Goal: Obtain resource: Download file/media

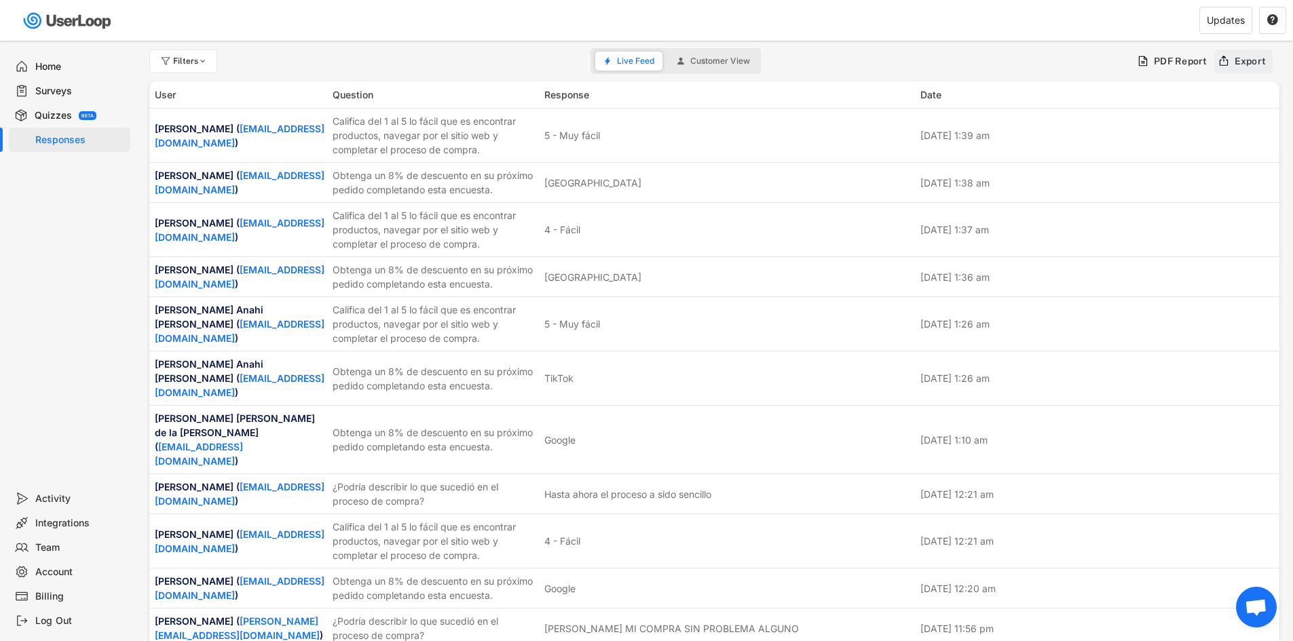
click at [1252, 66] on div "Export" at bounding box center [1251, 61] width 32 height 12
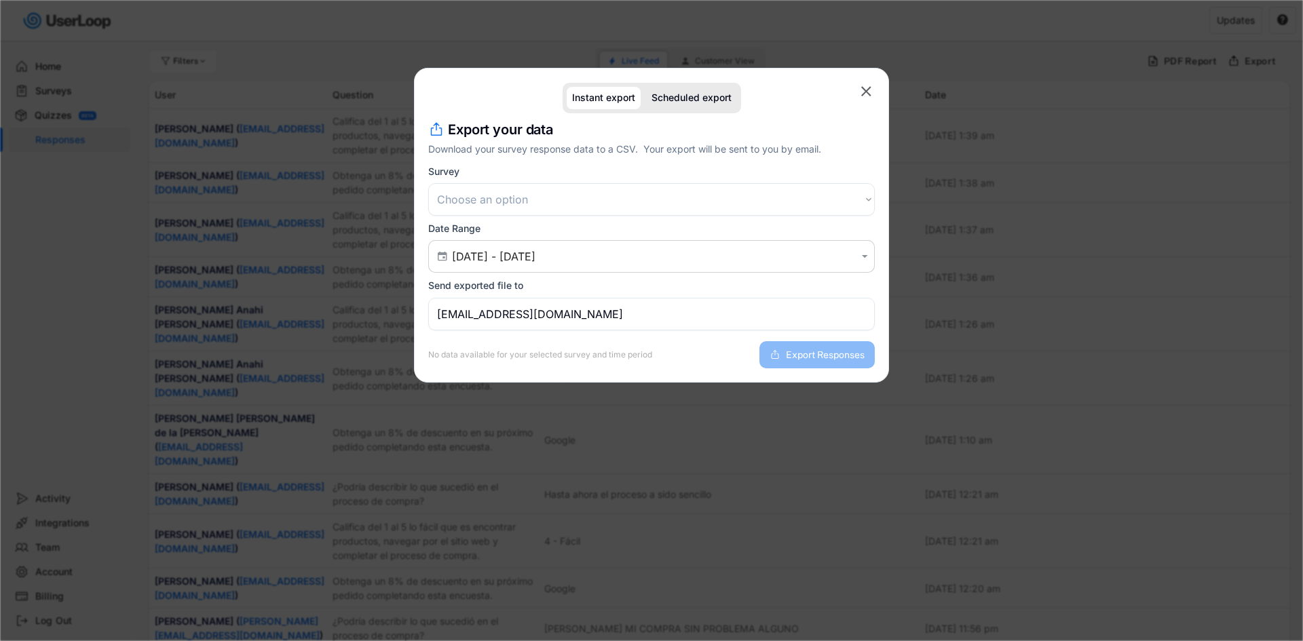
click at [497, 198] on select "Choose an option Encuesta posterior a la compra Encuesta de satisfacción del cl…" at bounding box center [651, 199] width 447 height 33
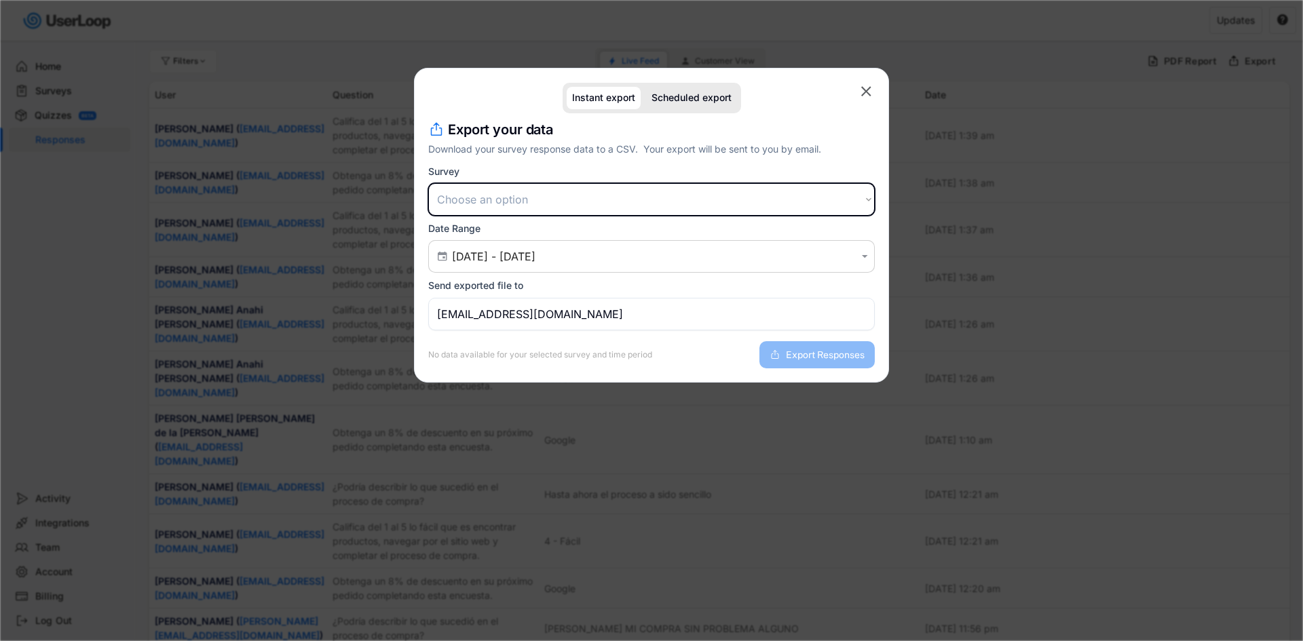
select select ""1348695171700984260__LOOKUP__1709664932539x821373085985881200""
click at [428, 183] on select "Choose an option Encuesta posterior a la compra Encuesta de satisfacción del cl…" at bounding box center [651, 199] width 447 height 33
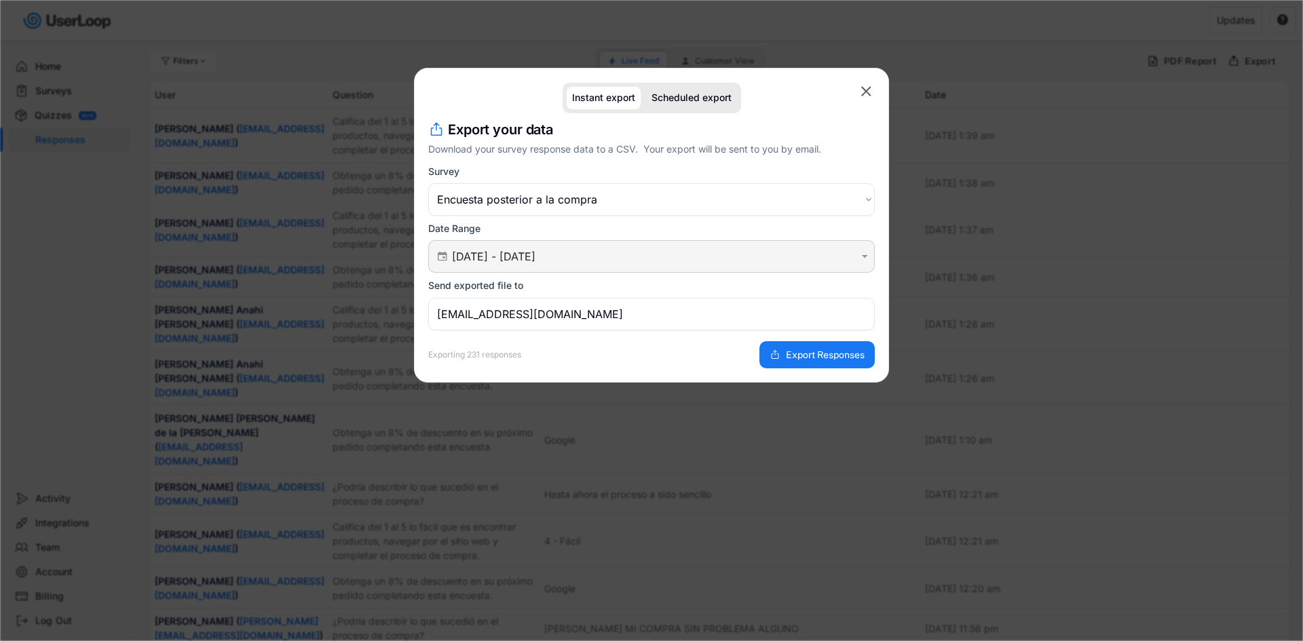
click at [527, 257] on input "[DATE] - [DATE]" at bounding box center [653, 257] width 403 height 14
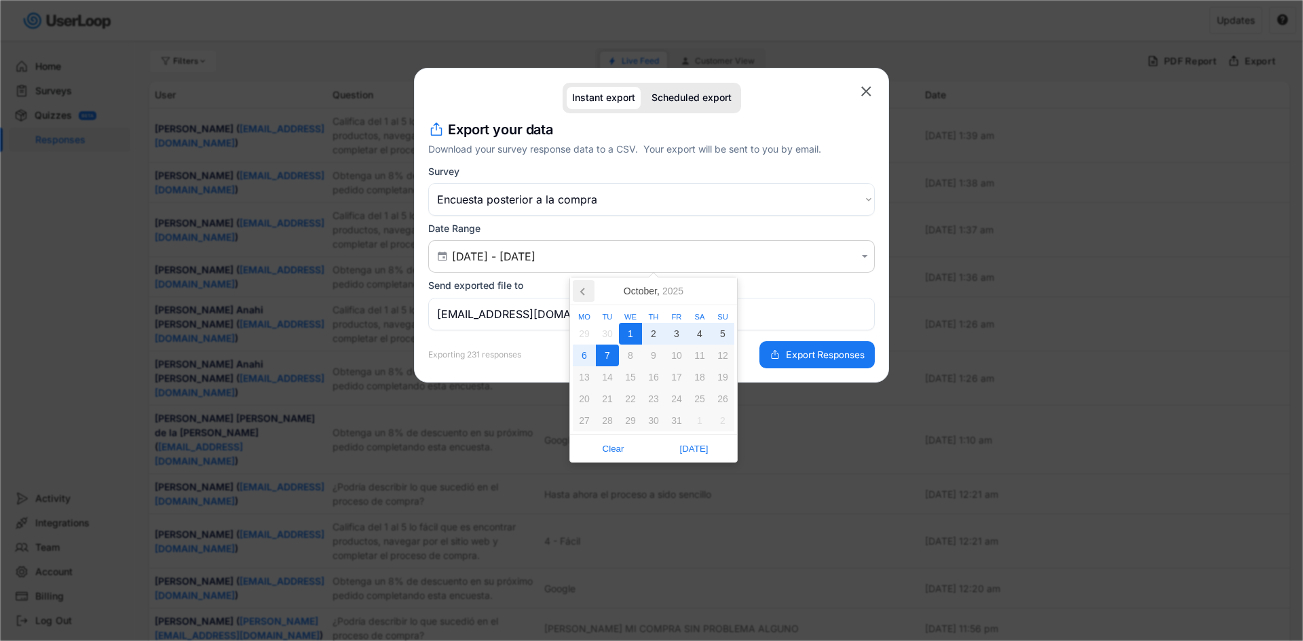
click at [574, 290] on icon at bounding box center [584, 291] width 22 height 22
click at [587, 329] on div "1" at bounding box center [584, 334] width 23 height 22
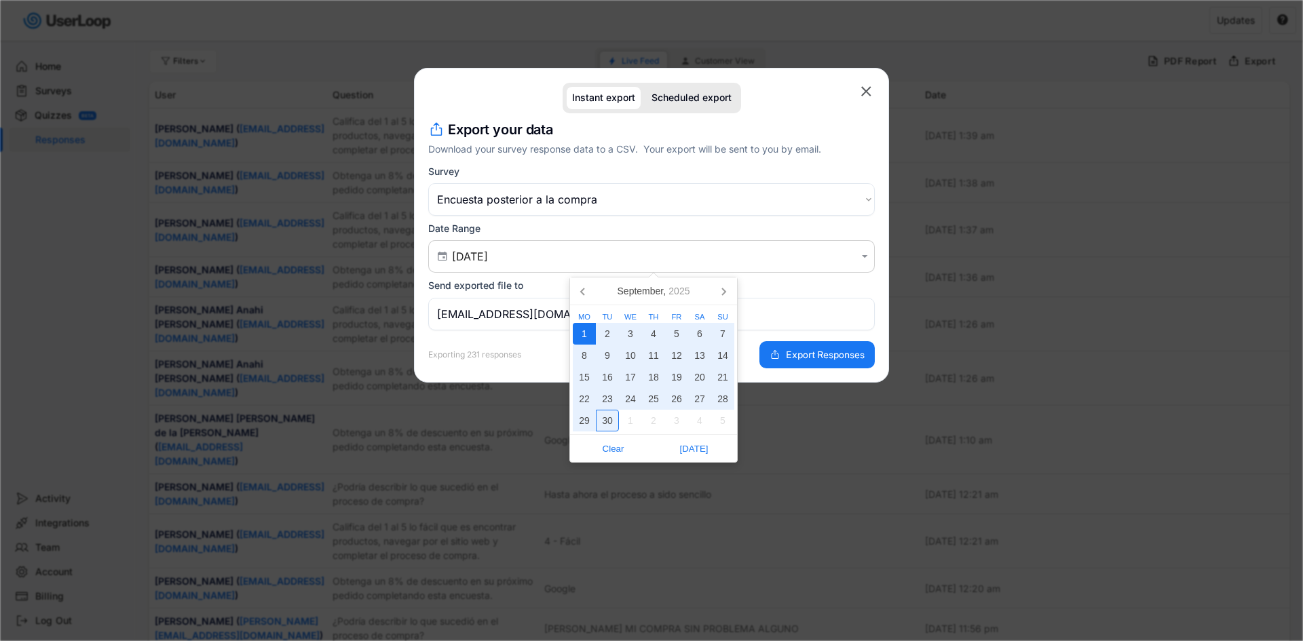
click at [608, 424] on div "30" at bounding box center [607, 421] width 23 height 22
type input "[DATE] - [DATE]"
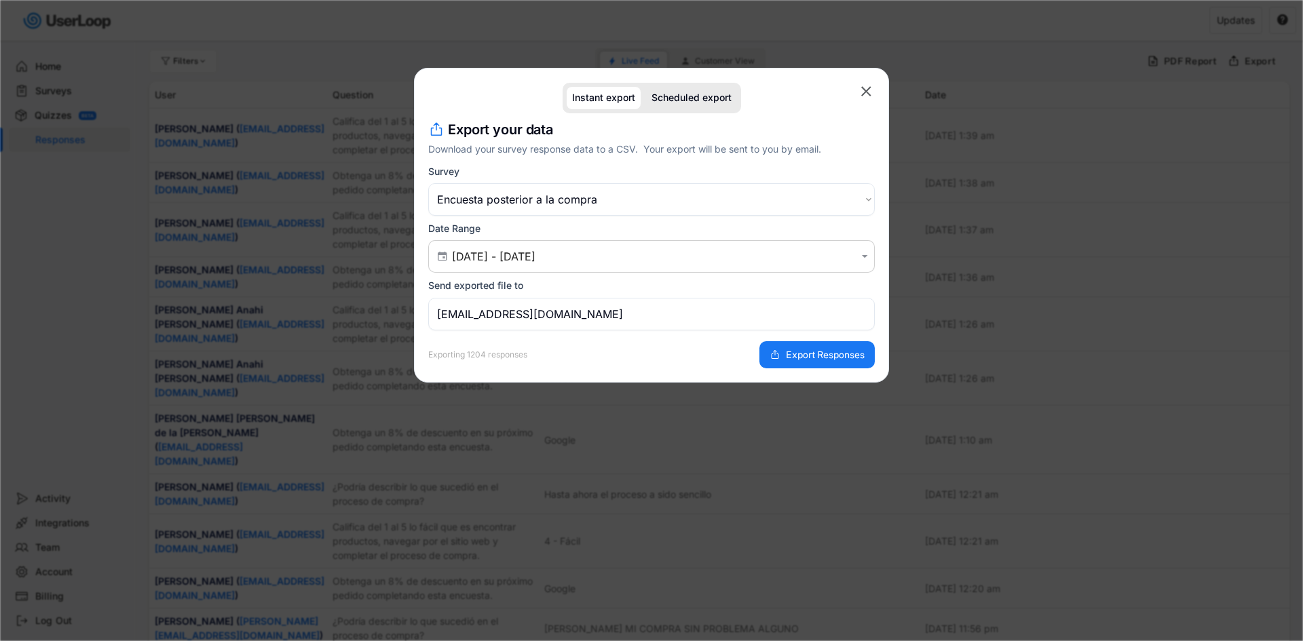
click at [574, 322] on input "[EMAIL_ADDRESS][DOMAIN_NAME]" at bounding box center [651, 314] width 447 height 33
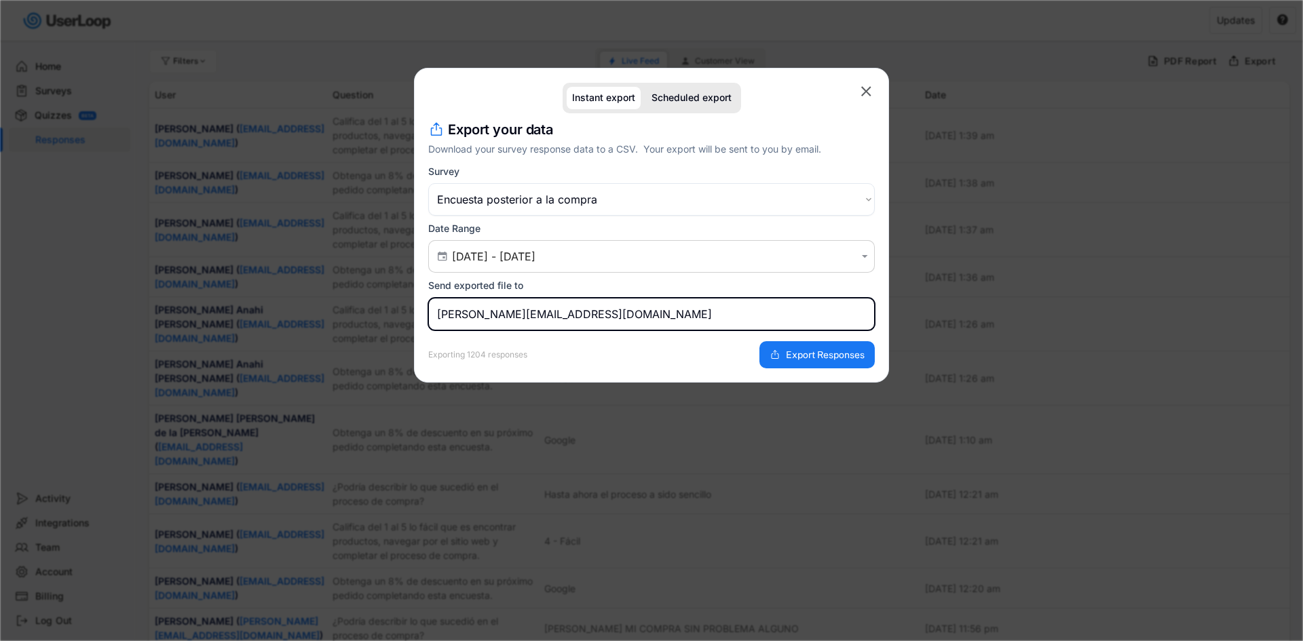
type input "[PERSON_NAME][EMAIL_ADDRESS][DOMAIN_NAME]"
click at [608, 356] on div "Exporting 1204 responses Export Responses" at bounding box center [651, 350] width 447 height 38
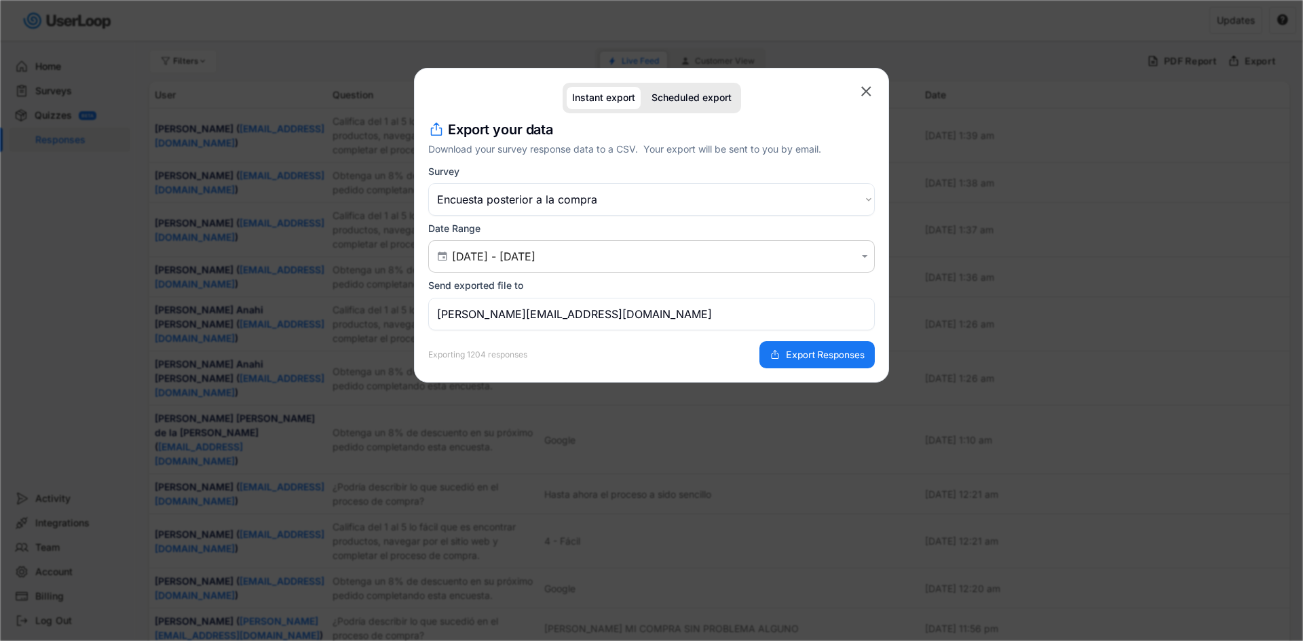
click at [812, 359] on span "Export Responses" at bounding box center [825, 355] width 79 height 10
